Goal: Task Accomplishment & Management: Use online tool/utility

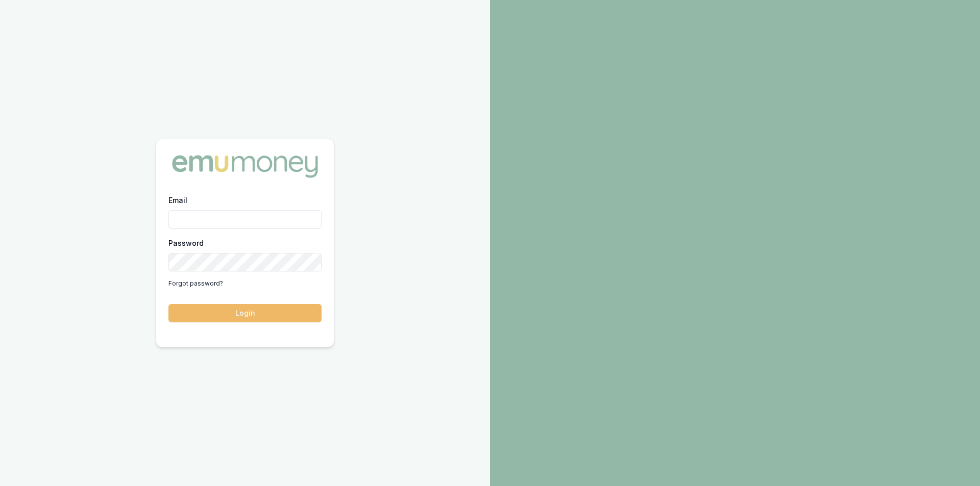
type input "[PERSON_NAME][EMAIL_ADDRESS][PERSON_NAME][DOMAIN_NAME]"
click at [208, 309] on button "Login" at bounding box center [244, 313] width 153 height 18
